Goal: Information Seeking & Learning: Check status

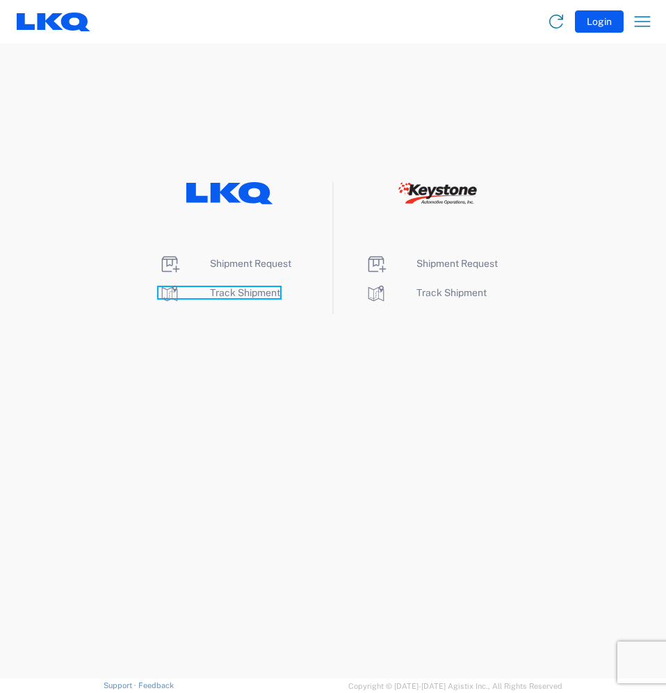
click at [265, 293] on span "Track Shipment" at bounding box center [245, 292] width 70 height 11
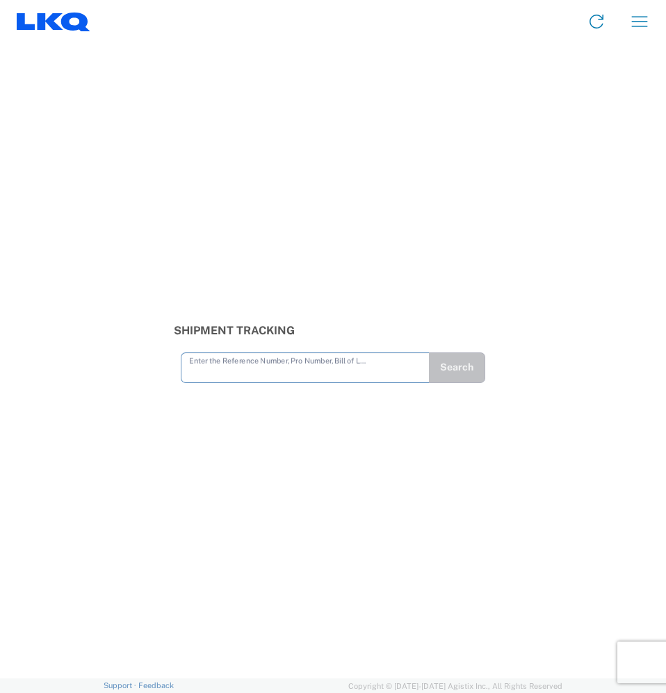
click at [231, 376] on input "text" at bounding box center [305, 367] width 232 height 24
type input "56342127"
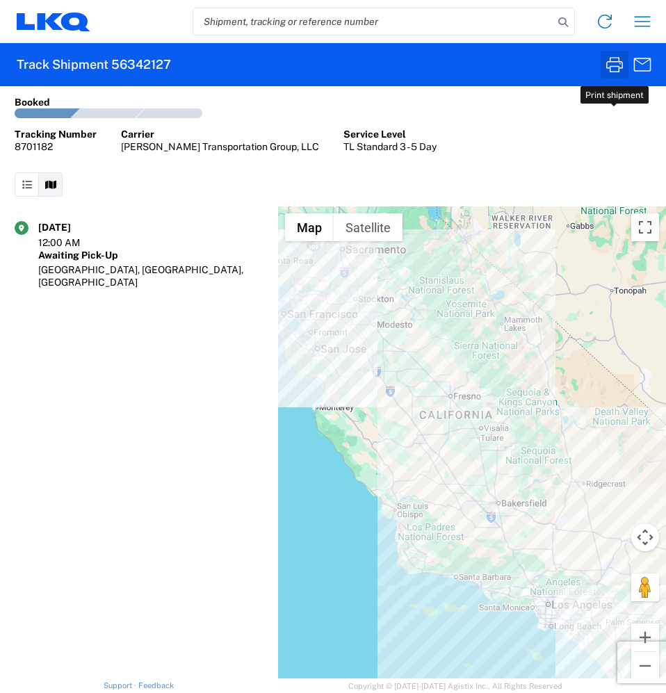
click at [611, 66] on icon "button" at bounding box center [614, 64] width 17 height 15
